Goal: Task Accomplishment & Management: Manage account settings

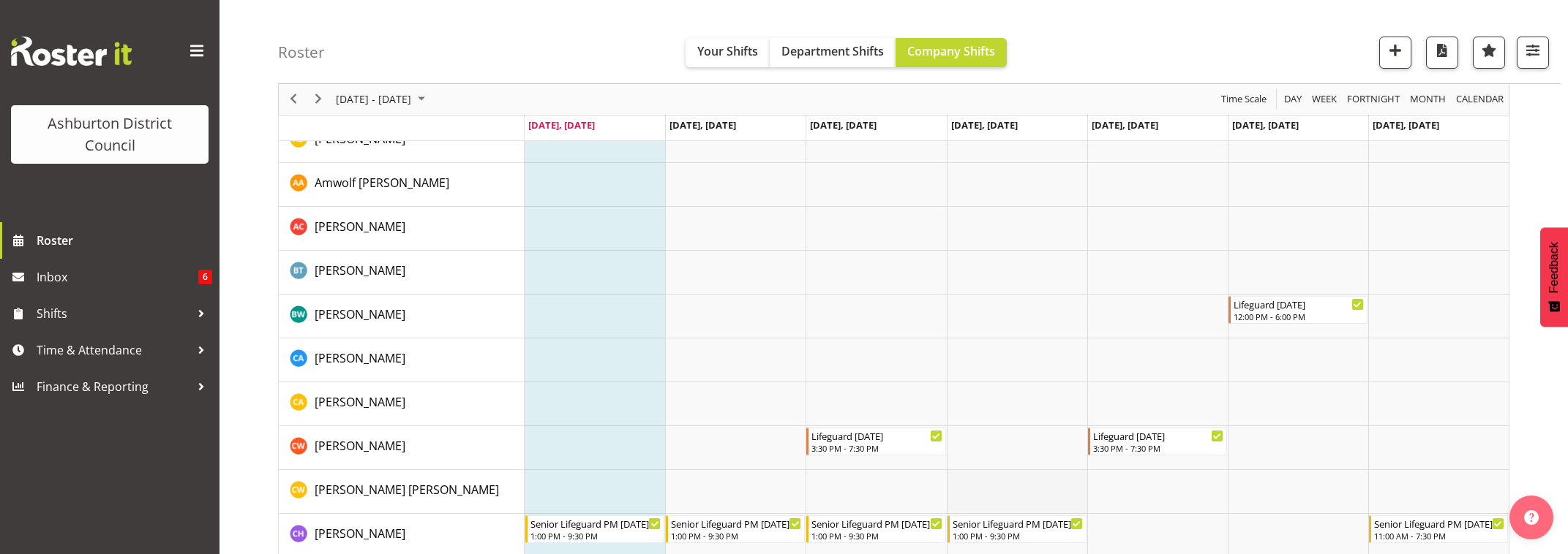
scroll to position [548, 0]
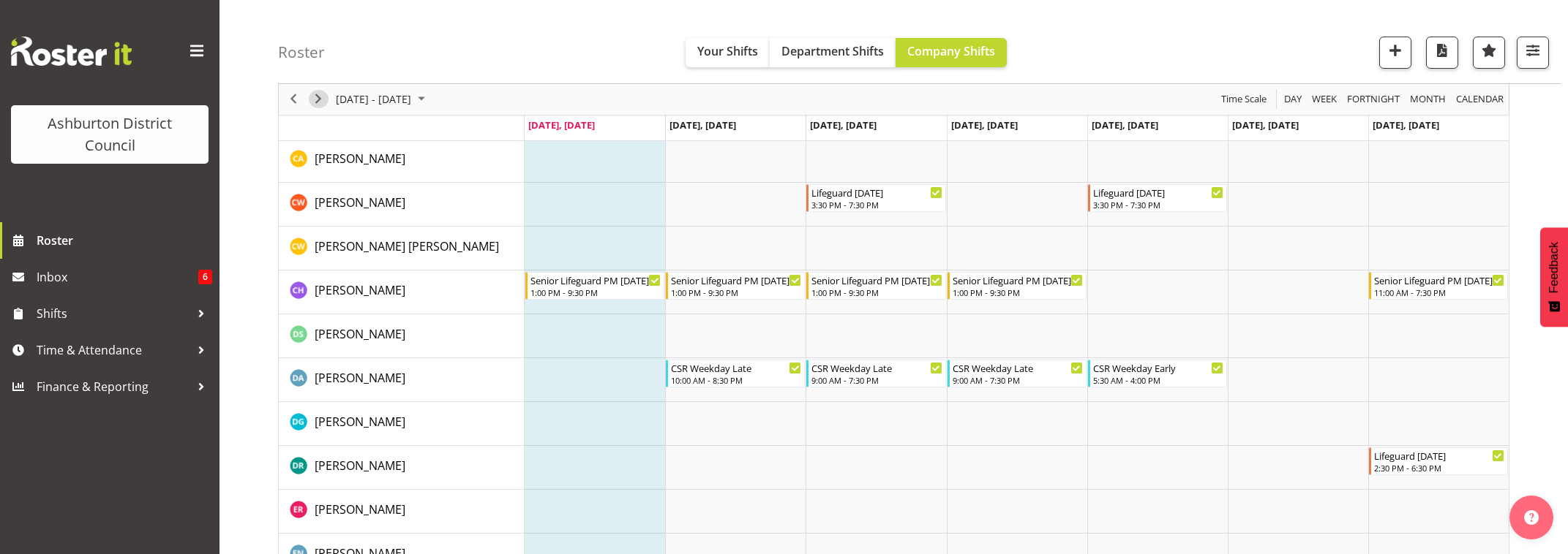
drag, startPoint x: 316, startPoint y: 100, endPoint x: 927, endPoint y: 357, distance: 662.8
click at [316, 100] on span "Next" at bounding box center [318, 100] width 18 height 19
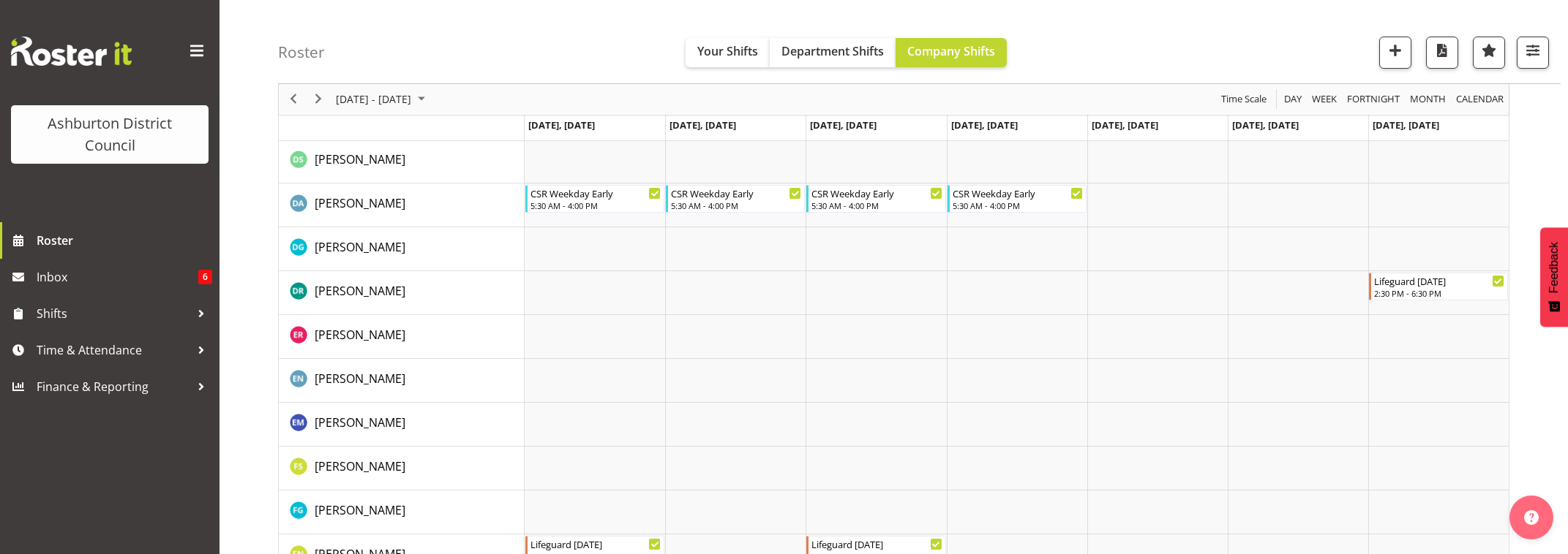
scroll to position [1028, 0]
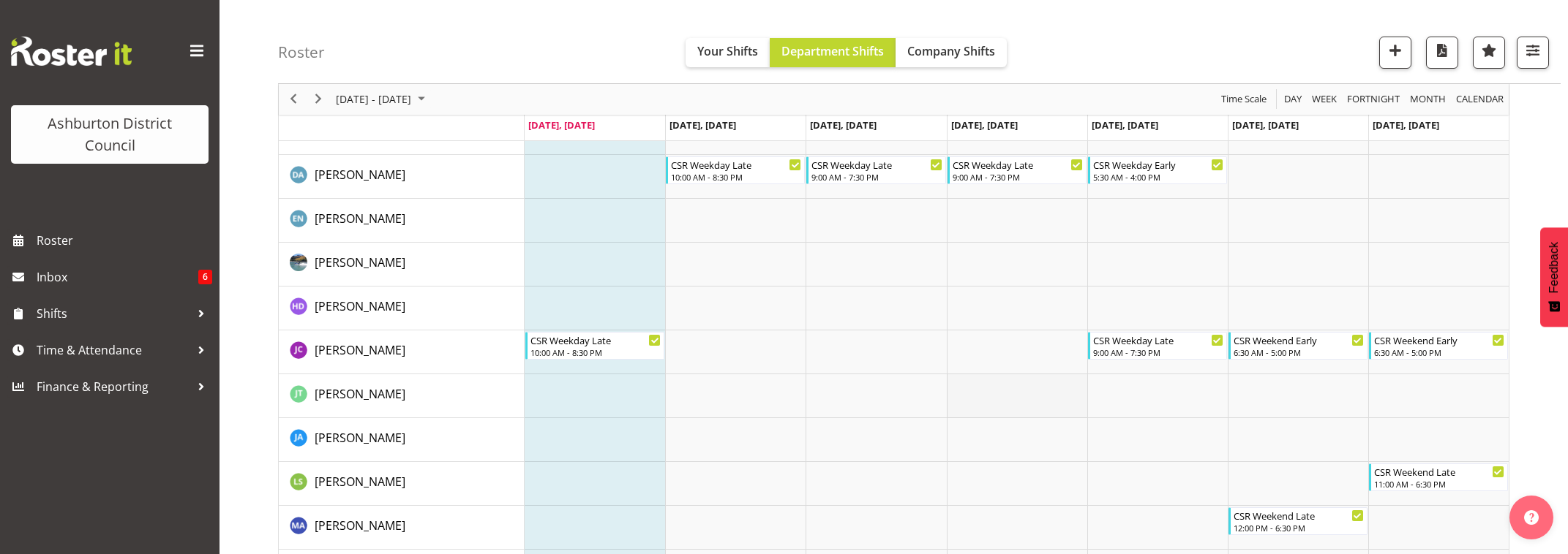
scroll to position [217, 0]
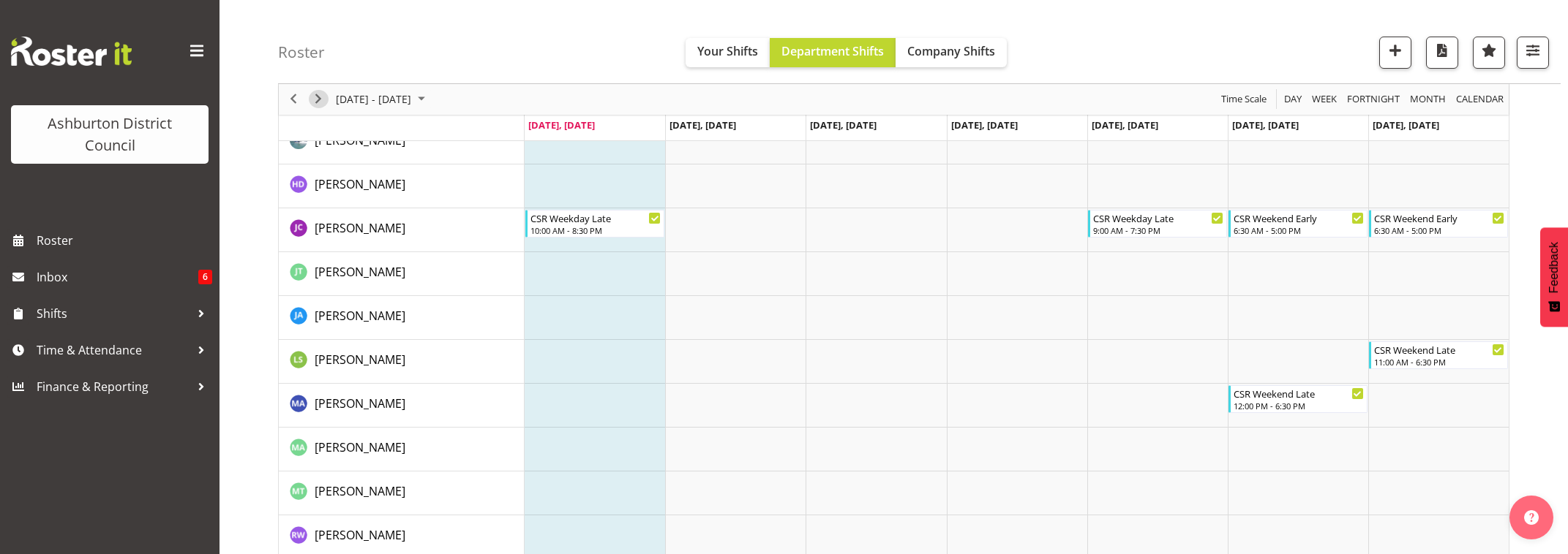
click at [318, 95] on span "Next" at bounding box center [318, 100] width 18 height 19
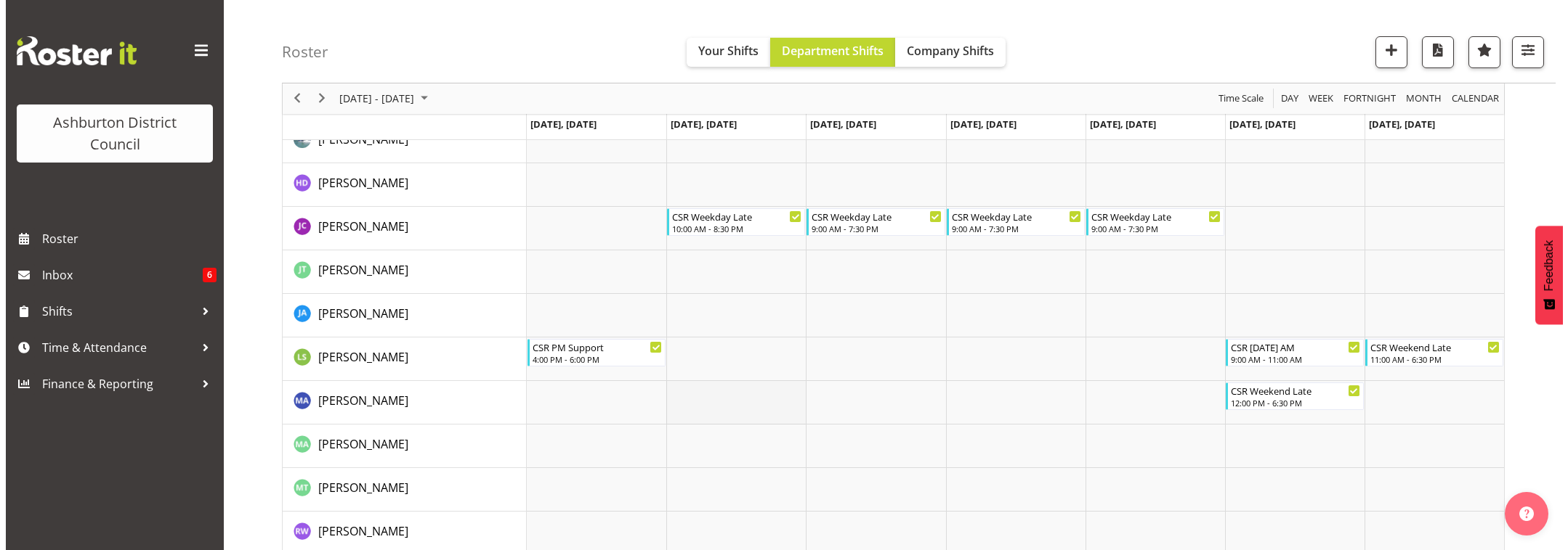
scroll to position [275, 0]
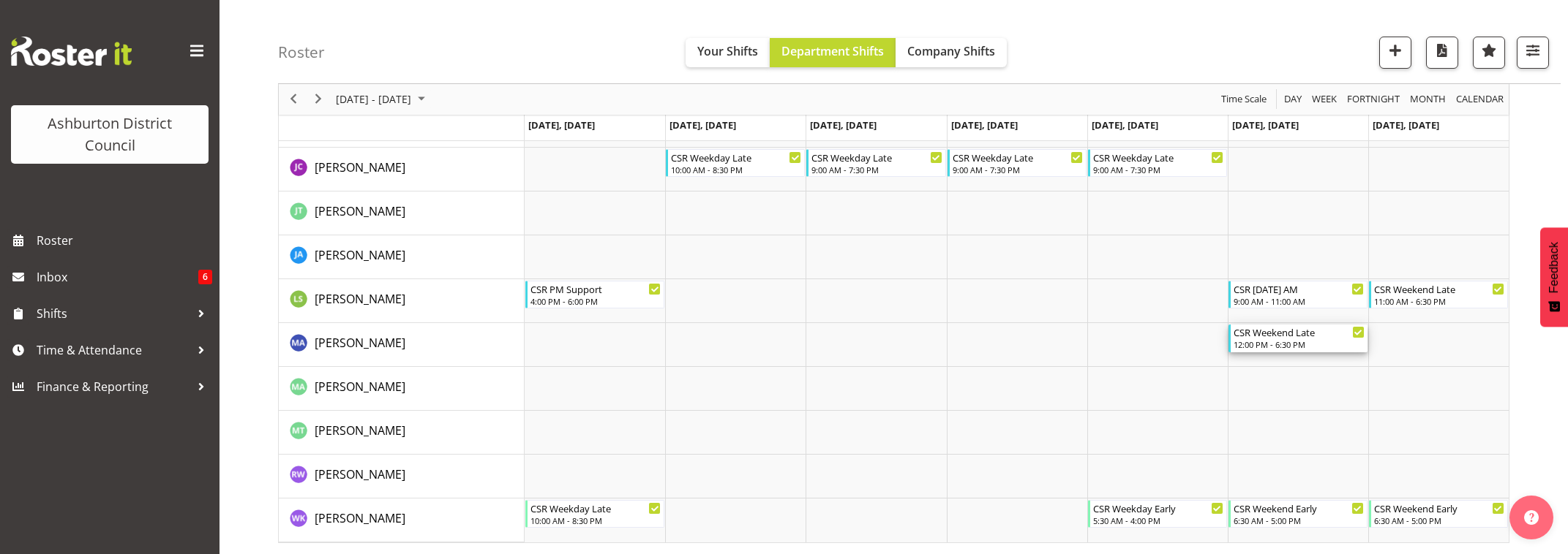
click at [1288, 342] on div "12:00 PM - 6:30 PM" at bounding box center [1298, 345] width 131 height 12
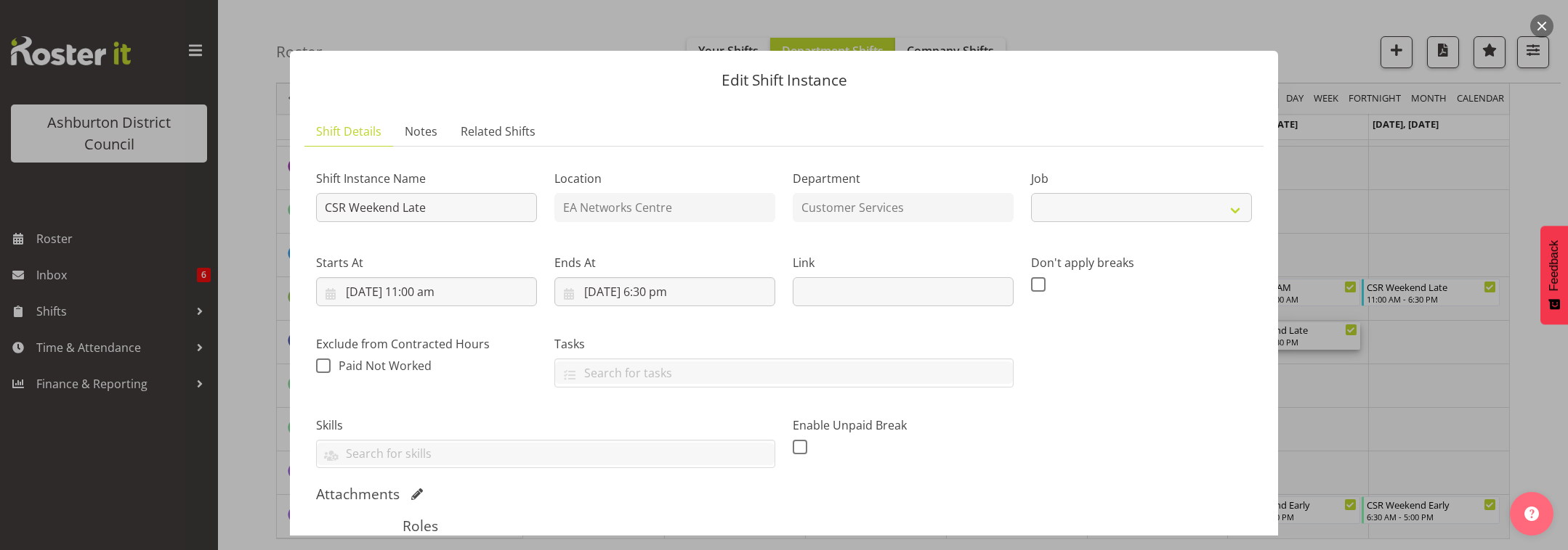
select select "30"
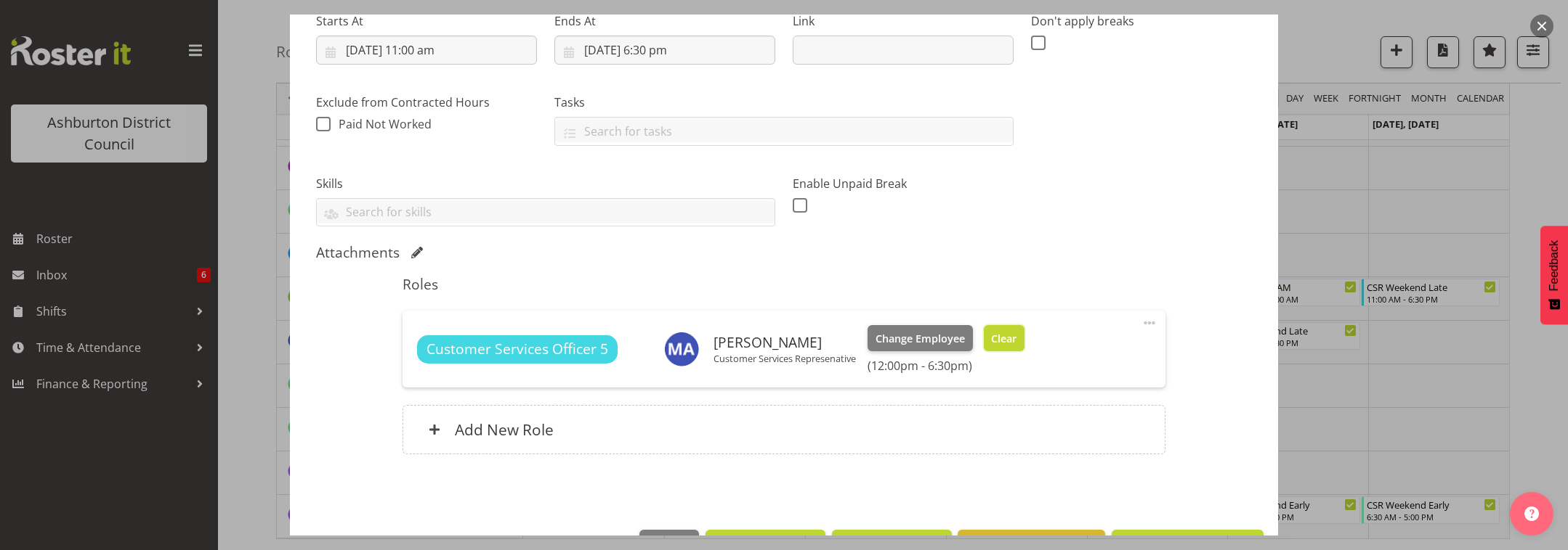
click at [1005, 338] on span "Clear" at bounding box center [1004, 338] width 26 height 16
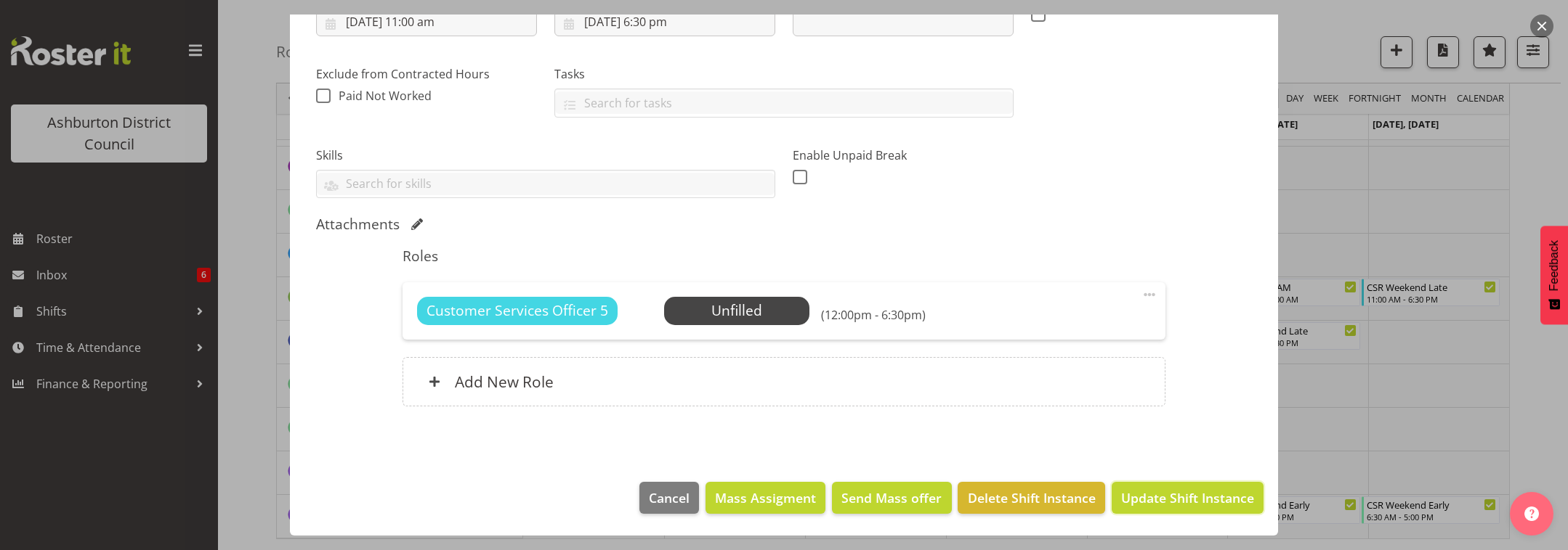
drag, startPoint x: 1170, startPoint y: 498, endPoint x: 1171, endPoint y: 488, distance: 10.0
click at [1170, 498] on span "Update Shift Instance" at bounding box center [1187, 498] width 133 height 19
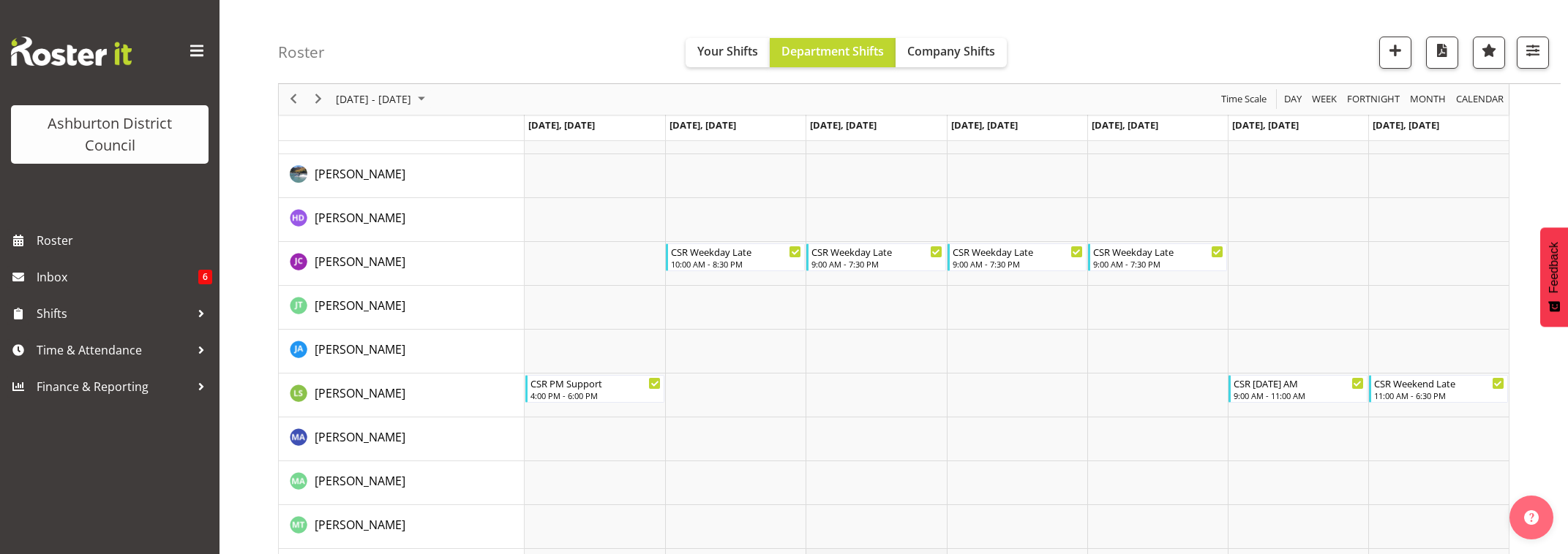
scroll to position [277, 0]
